Goal: Find specific page/section: Find specific page/section

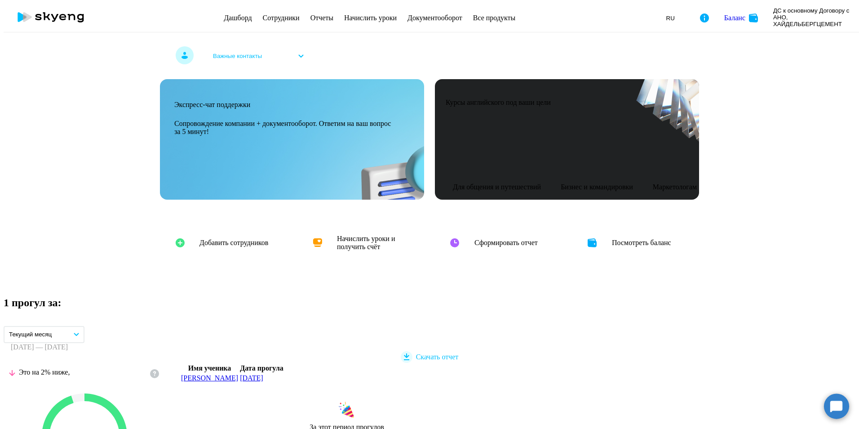
click at [263, 16] on link "Сотрудники" at bounding box center [281, 18] width 37 height 8
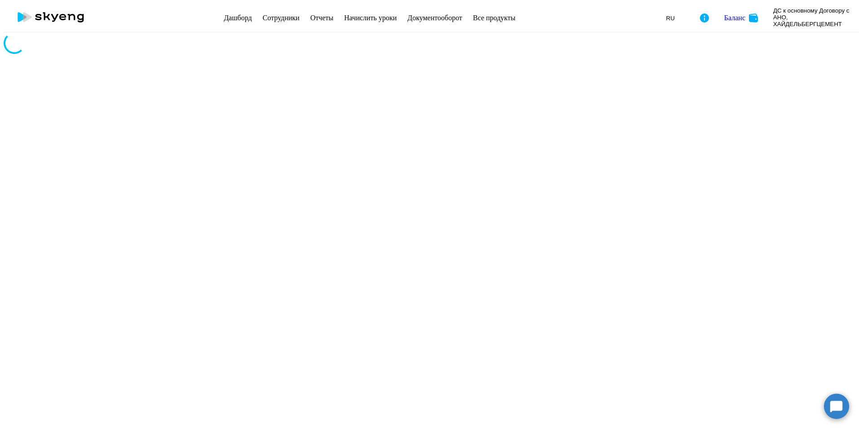
select select "30"
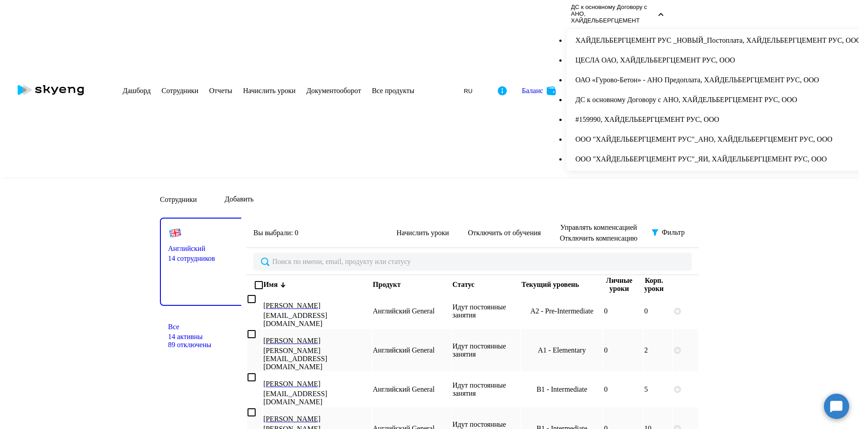
click at [725, 40] on li "ХАЙДЕЛЬБЕРГЦЕМЕНТ РУС _НОВЫЙ_Постоплата, ХАЙДЕЛЬБЕРГЦЕМЕНТ РУС, ООО" at bounding box center [719, 41] width 304 height 20
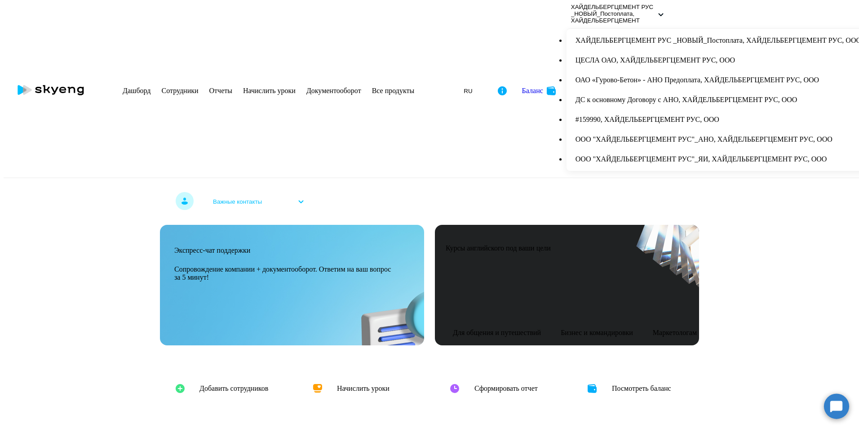
click at [199, 87] on link "Сотрудники" at bounding box center [180, 91] width 37 height 8
select select "30"
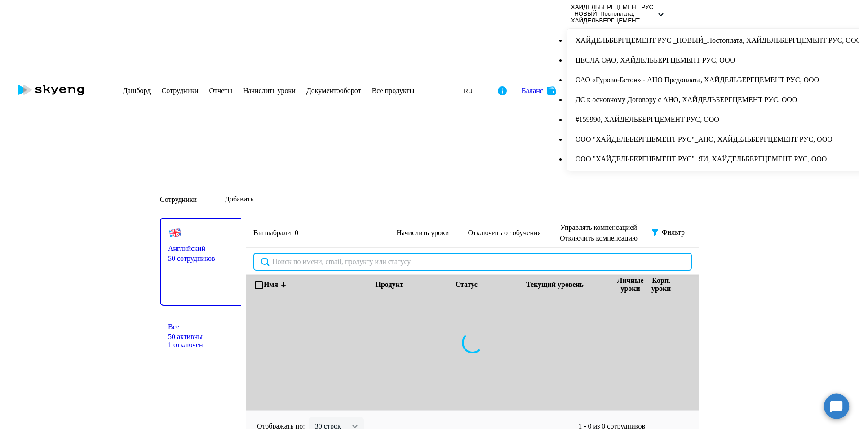
click at [303, 253] on input "text" at bounding box center [473, 262] width 439 height 18
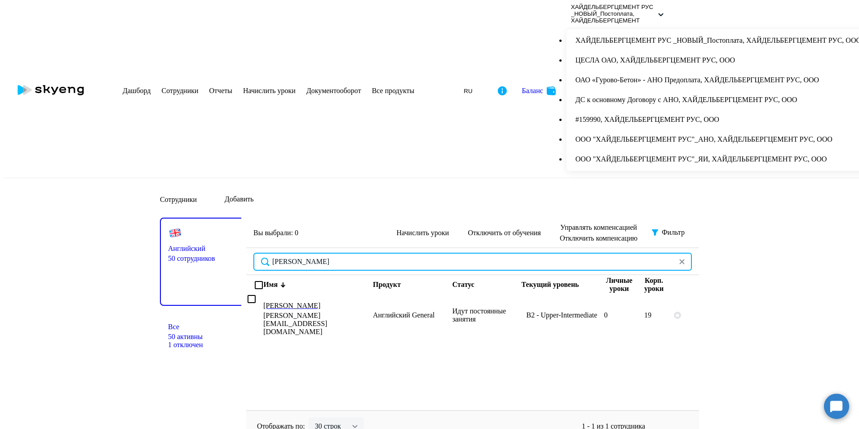
type input "[PERSON_NAME]"
